Goal: Transaction & Acquisition: Obtain resource

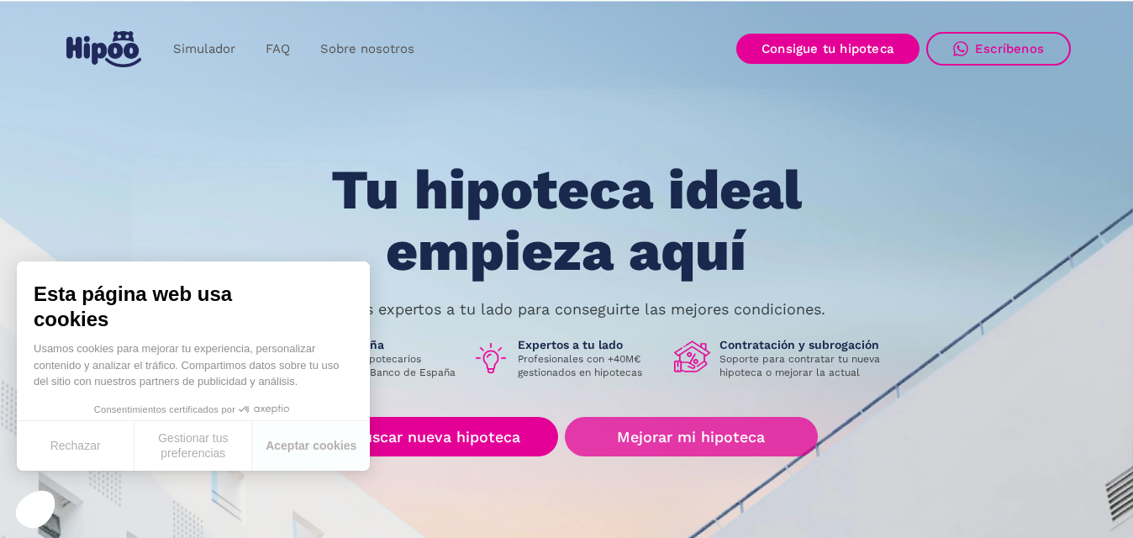
click at [658, 435] on link "Mejorar mi hipoteca" at bounding box center [691, 437] width 253 height 40
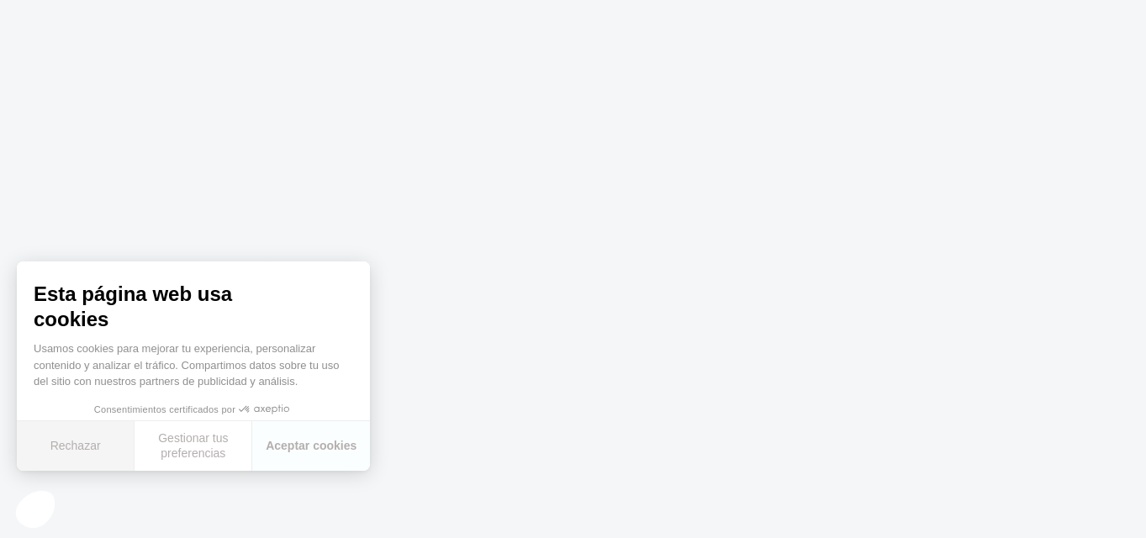
click at [77, 445] on button "Rechazar" at bounding box center [76, 446] width 118 height 50
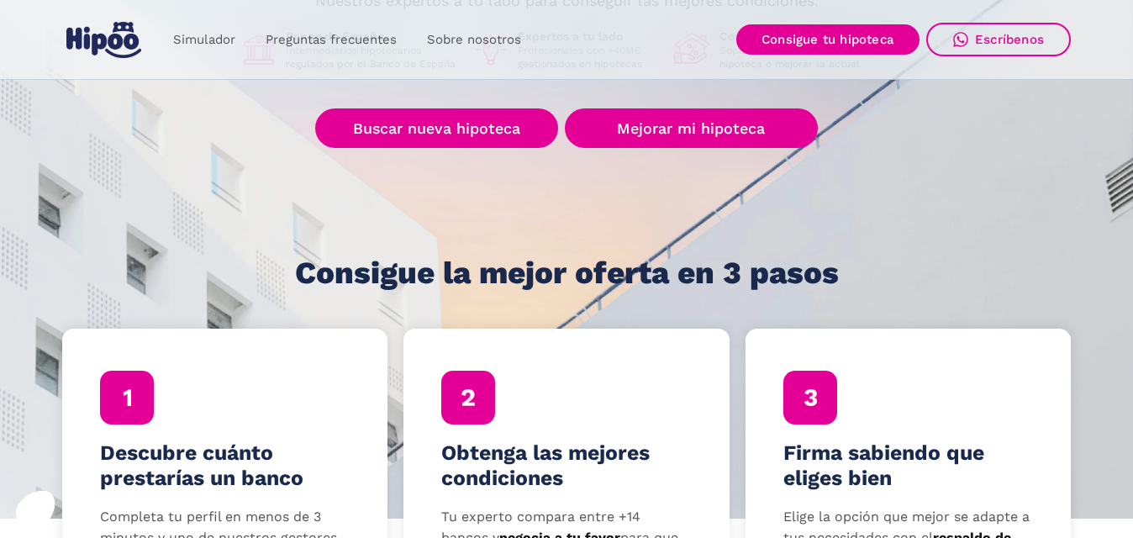
scroll to position [168, 0]
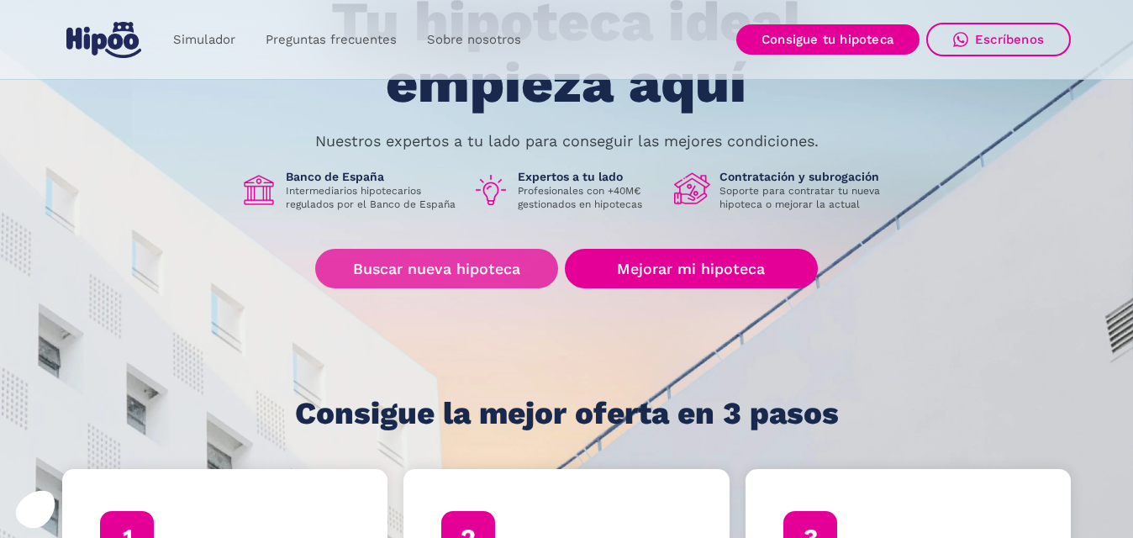
click at [443, 264] on font "Buscar nueva hipoteca" at bounding box center [436, 269] width 167 height 18
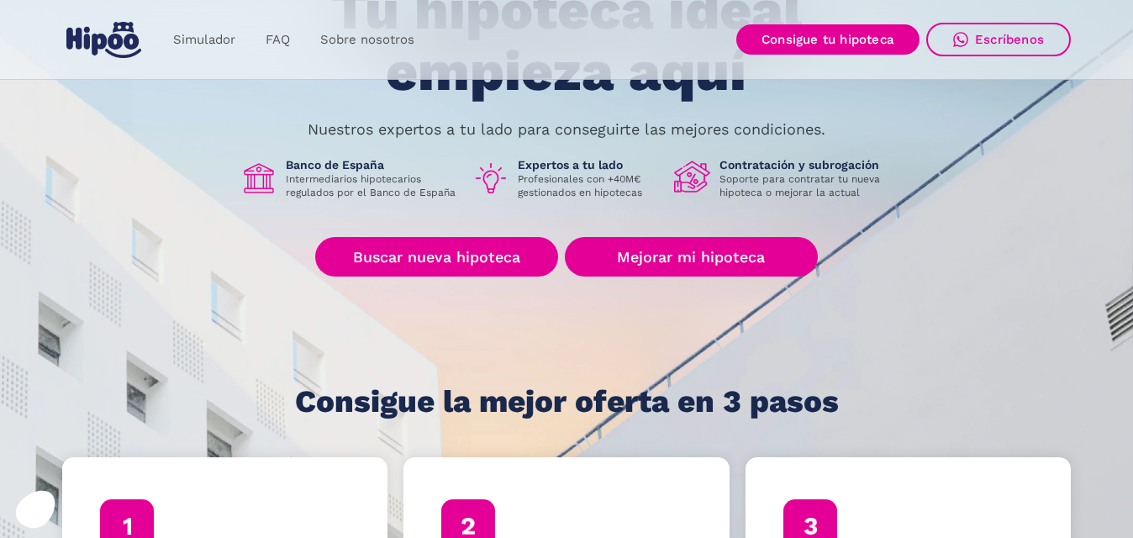
scroll to position [168, 0]
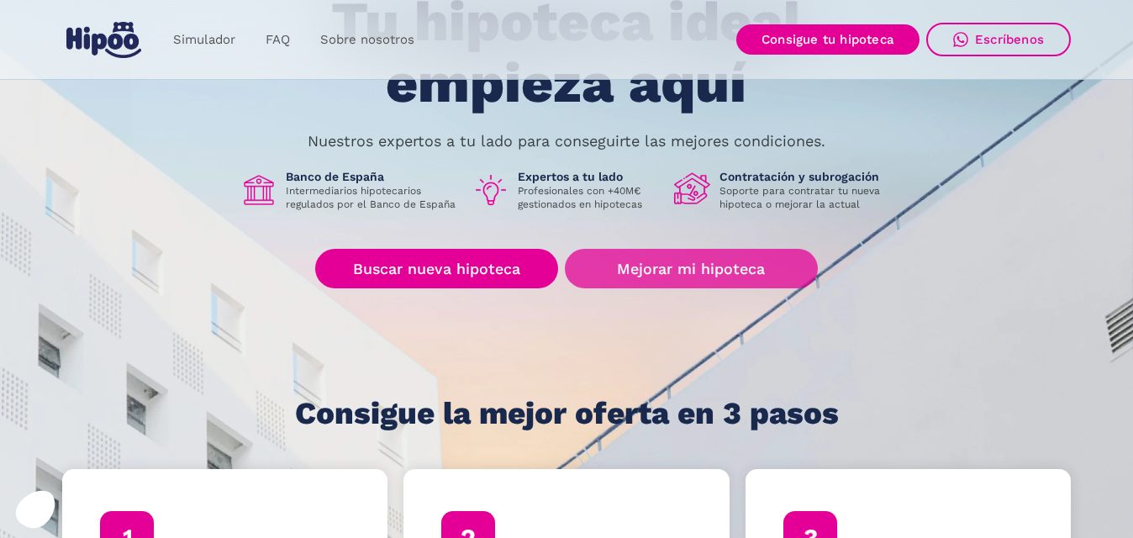
click at [698, 268] on link "Mejorar mi hipoteca" at bounding box center [691, 269] width 253 height 40
